Goal: Information Seeking & Learning: Learn about a topic

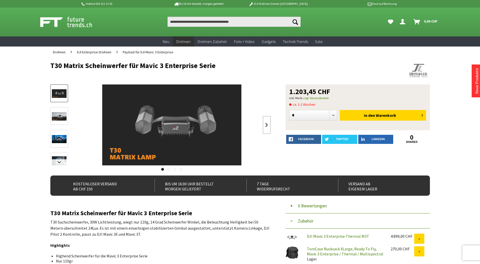
click at [265, 126] on link at bounding box center [267, 125] width 8 height 18
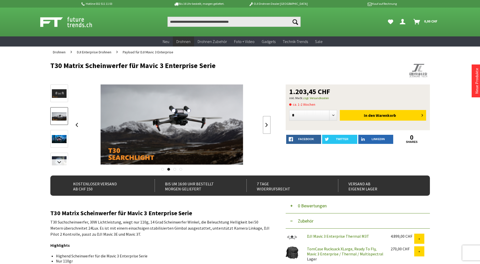
click at [265, 126] on link at bounding box center [267, 125] width 8 height 18
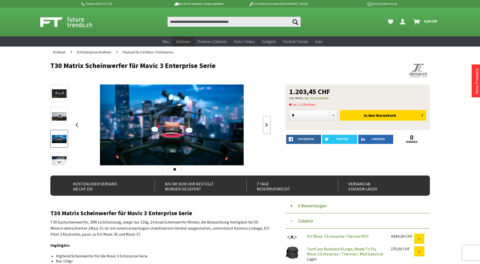
click at [265, 126] on link at bounding box center [267, 125] width 8 height 18
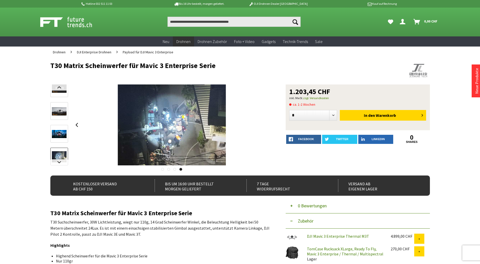
click at [265, 126] on div at bounding box center [172, 125] width 198 height 81
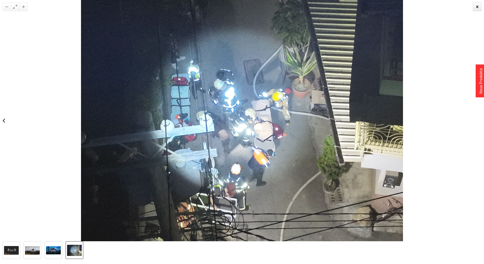
click at [475, 2] on div at bounding box center [242, 121] width 484 height 242
click at [478, 6] on div at bounding box center [477, 7] width 9 height 9
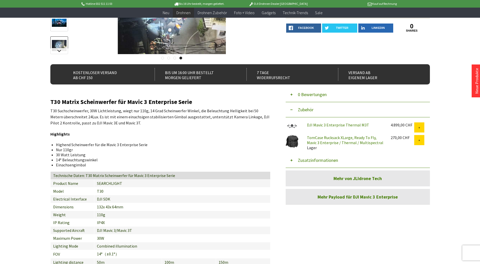
scroll to position [51, 0]
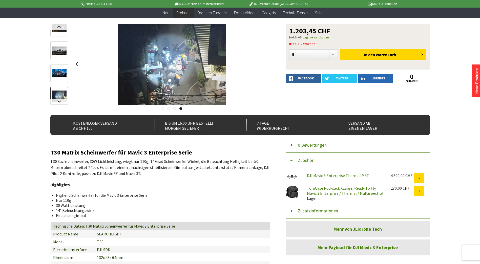
click at [338, 174] on link "DJI Mavic 3 Enterprise Thermal M3T" at bounding box center [338, 175] width 62 height 5
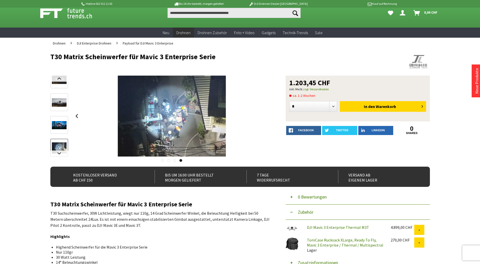
scroll to position [0, 0]
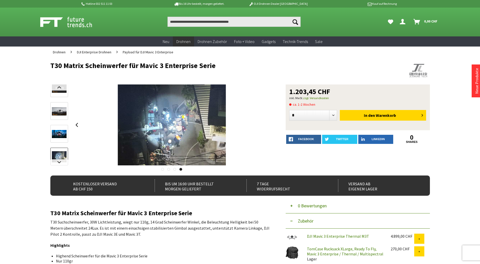
click at [318, 236] on link "DJI Mavic 3 Enterprise Thermal M3T" at bounding box center [338, 236] width 62 height 5
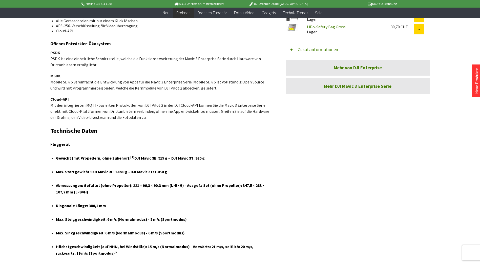
scroll to position [785, 0]
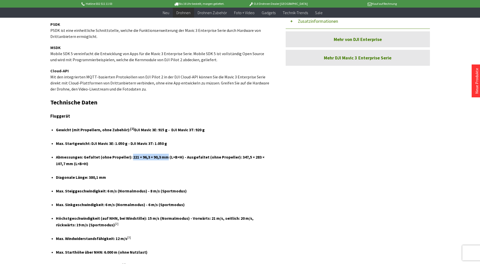
drag, startPoint x: 129, startPoint y: 133, endPoint x: 165, endPoint y: 132, distance: 36.0
click at [165, 154] on h4 "Abmessungen: Gefaltet (ohne Propeller): 221 × 96,3 × 90,3 mm (L×B×H) - Ausgefal…" at bounding box center [161, 160] width 211 height 13
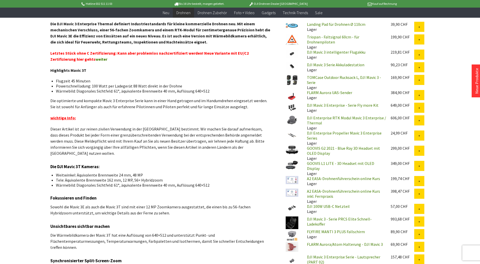
scroll to position [152, 0]
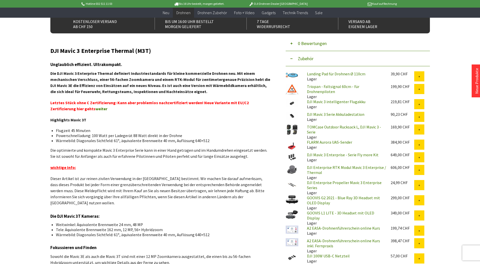
drag, startPoint x: 173, startPoint y: 245, endPoint x: 173, endPoint y: 238, distance: 6.6
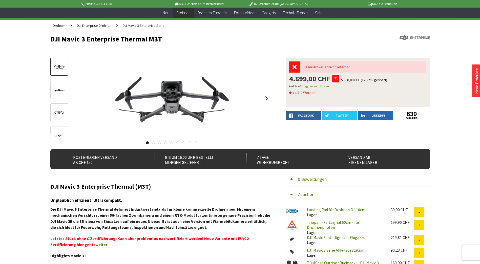
scroll to position [51, 0]
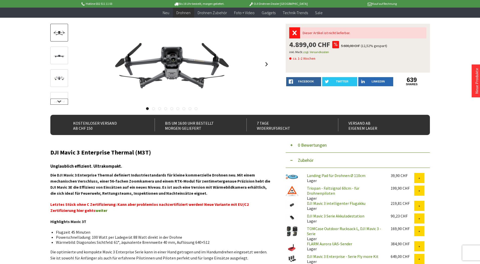
click at [56, 100] on link at bounding box center [59, 102] width 18 height 6
click at [60, 45] on img at bounding box center [59, 48] width 15 height 6
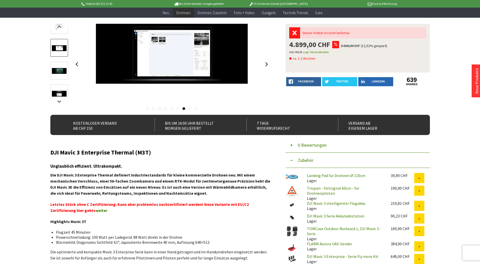
click at [60, 63] on link at bounding box center [59, 71] width 18 height 18
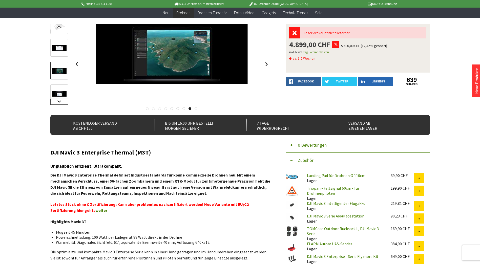
click at [62, 101] on link at bounding box center [59, 102] width 18 height 6
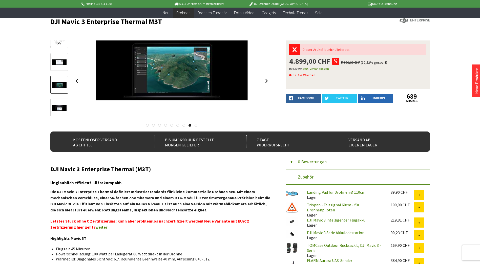
scroll to position [0, 0]
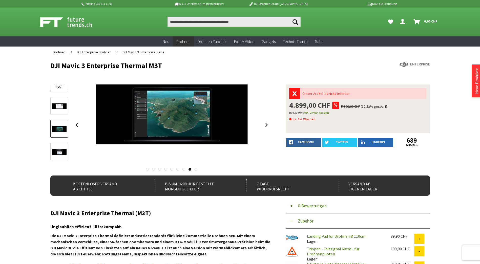
click at [58, 159] on link at bounding box center [59, 152] width 18 height 18
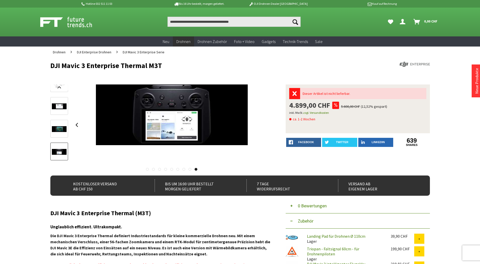
scroll to position [76, 0]
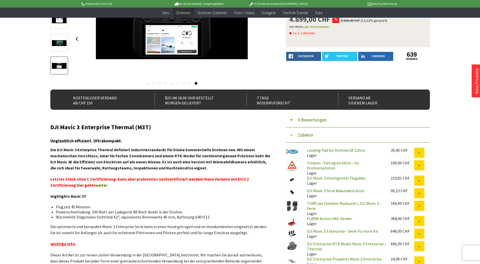
click at [141, 169] on strong "Die DJI Mavic 3 Enterprise Thermal definiert Industriestandards für kleine komm…" at bounding box center [160, 158] width 220 height 23
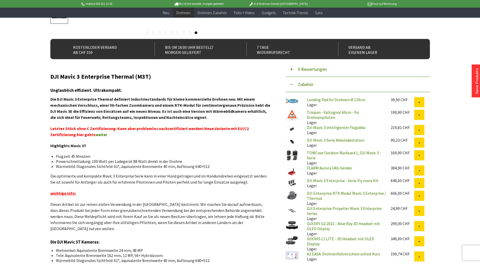
click at [141, 169] on li "Wärmebild: Diagonales Sichtfeld: 61°, äquivalente Brennweite 40 mm, Auflösung 6…" at bounding box center [161, 166] width 211 height 5
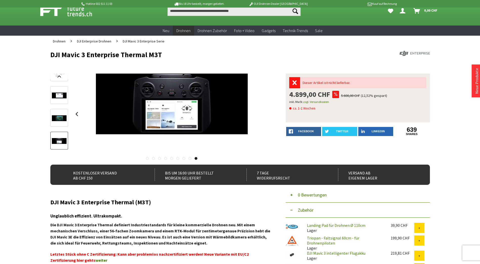
scroll to position [0, 0]
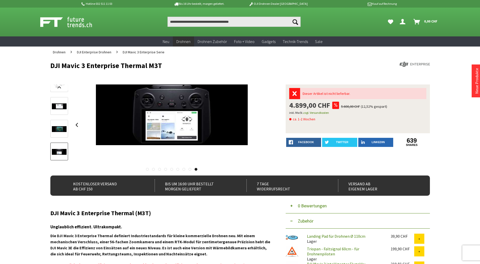
click at [148, 169] on link at bounding box center [147, 169] width 3 height 3
